Goal: Transaction & Acquisition: Purchase product/service

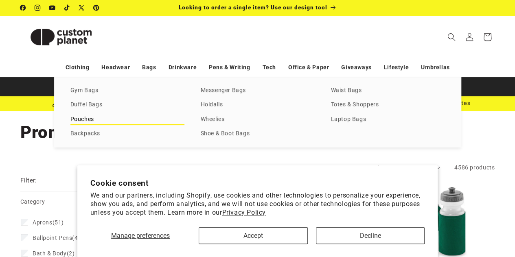
click at [79, 119] on link "Pouches" at bounding box center [127, 119] width 114 height 11
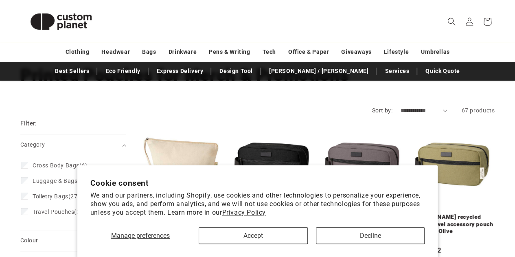
scroll to position [81, 0]
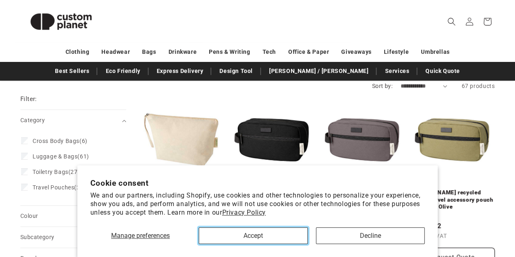
click at [253, 231] on button "Accept" at bounding box center [253, 235] width 109 height 17
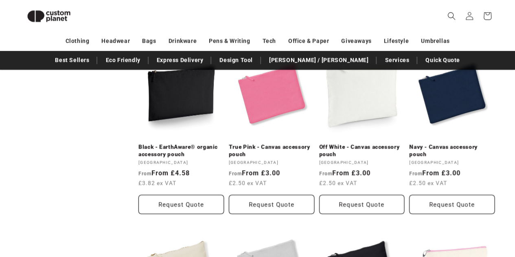
scroll to position [477, 0]
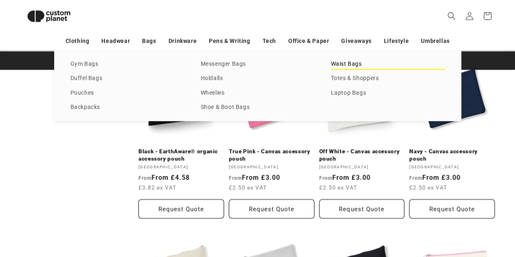
click at [343, 65] on link "Waist Bags" at bounding box center [388, 64] width 114 height 11
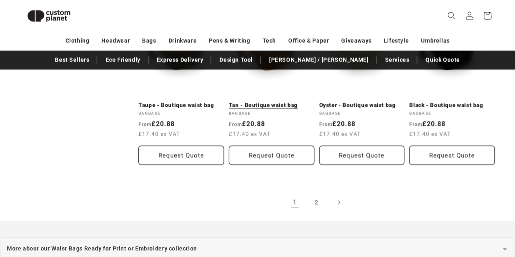
scroll to position [925, 0]
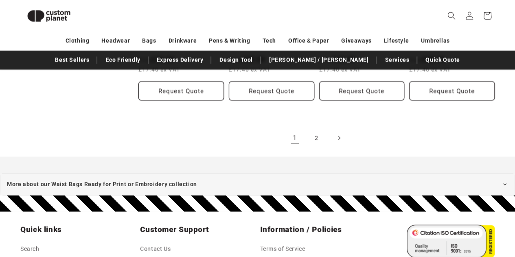
click at [338, 134] on icon "Next page" at bounding box center [338, 138] width 2 height 9
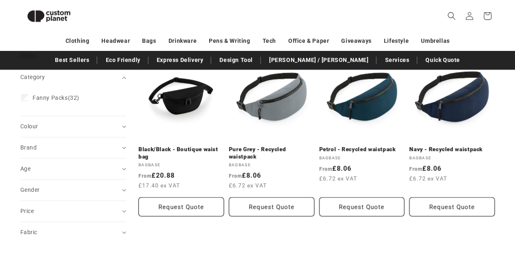
scroll to position [111, 0]
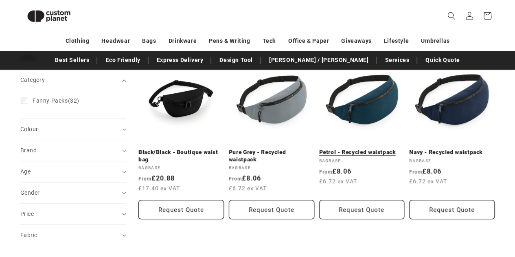
click at [376, 148] on link "Petrol - Recycled waistpack" at bounding box center [361, 151] width 85 height 7
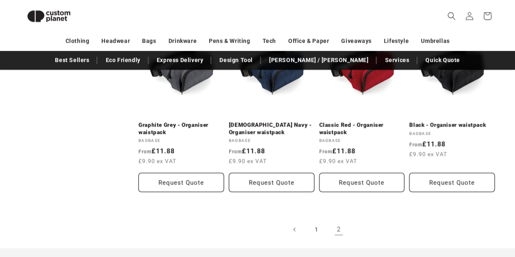
scroll to position [517, 0]
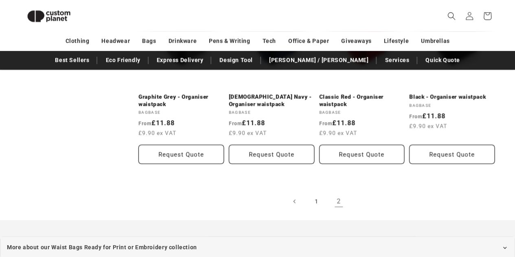
click at [340, 204] on link "2" at bounding box center [338, 201] width 18 height 18
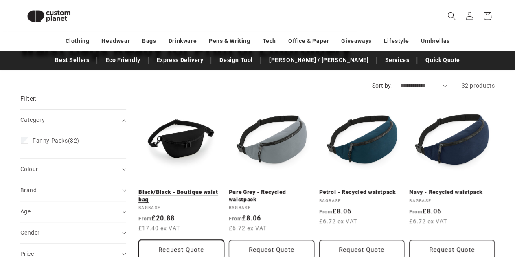
scroll to position [70, 0]
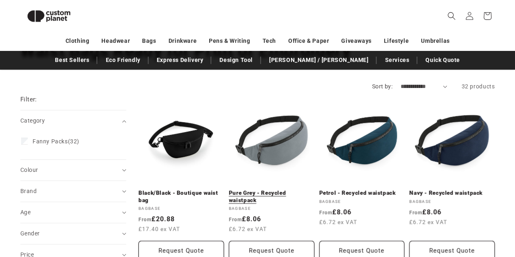
click at [278, 189] on link "Pure Grey - Recycled waistpack" at bounding box center [271, 196] width 85 height 14
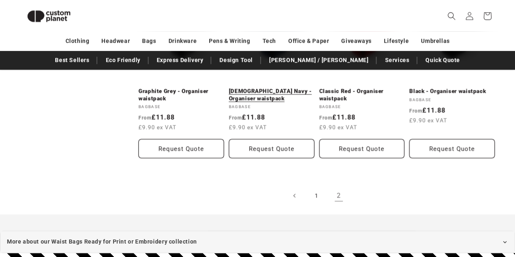
scroll to position [558, 0]
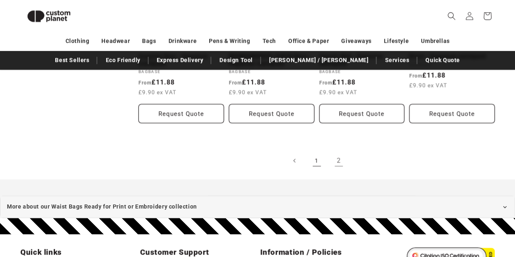
click at [316, 158] on link "1" at bounding box center [317, 160] width 18 height 18
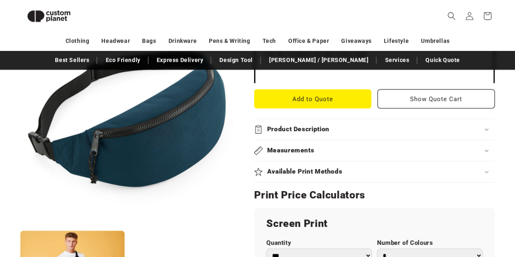
scroll to position [314, 0]
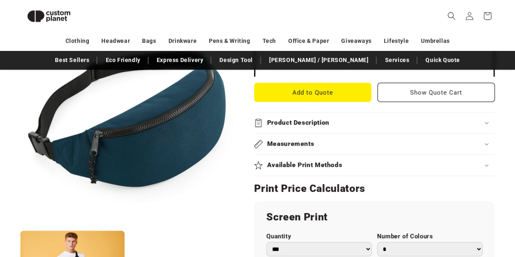
click at [20, 225] on button "Open media 1 in modal" at bounding box center [20, 225] width 0 height 0
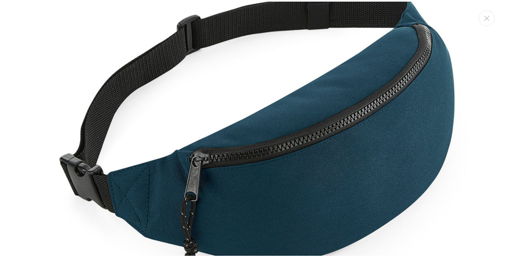
scroll to position [88, 0]
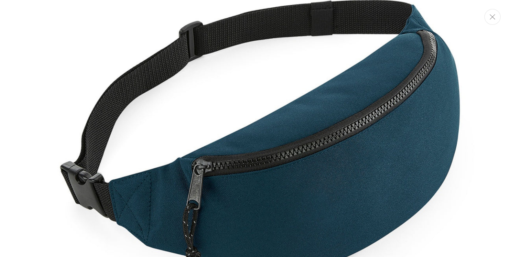
click at [491, 17] on icon "Close" at bounding box center [492, 16] width 6 height 5
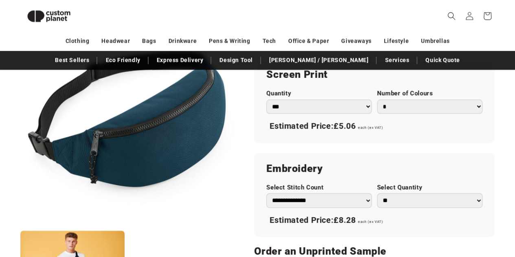
scroll to position [436, 0]
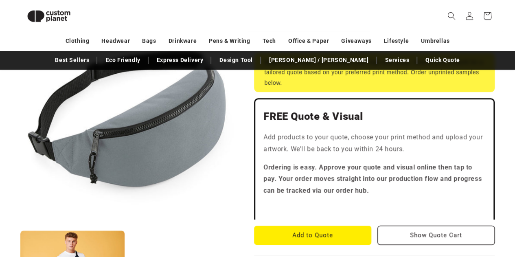
scroll to position [192, 0]
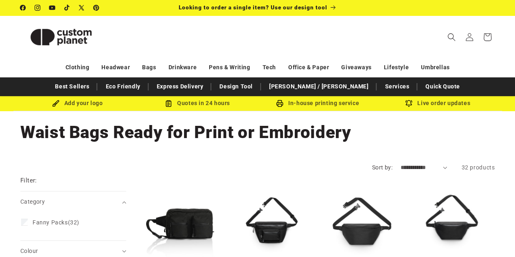
click at [410, 166] on select "**********" at bounding box center [423, 167] width 47 height 9
select select "**********"
click at [400, 163] on select "**********" at bounding box center [423, 167] width 47 height 9
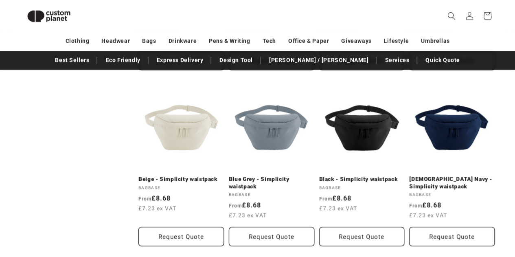
scroll to position [436, 0]
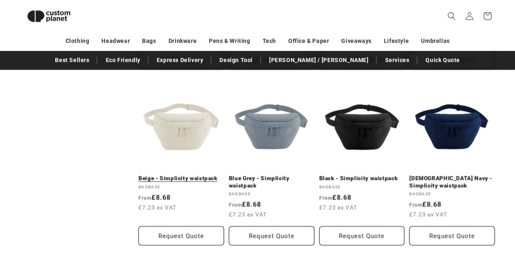
click at [179, 175] on link "Beige - Simplicity waistpack" at bounding box center [180, 178] width 85 height 7
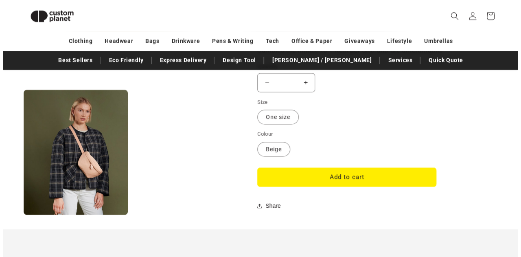
scroll to position [673, 0]
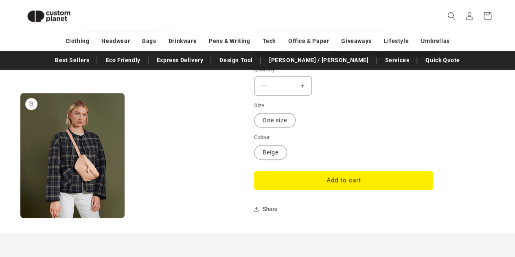
click at [20, 218] on button "Open media 2 in modal" at bounding box center [20, 218] width 0 height 0
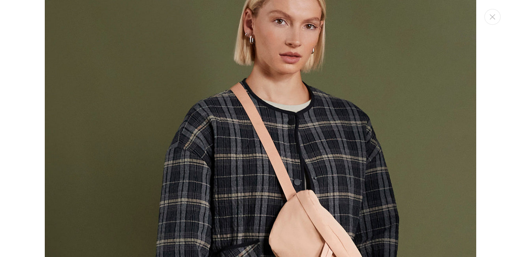
scroll to position [495, 0]
